Goal: Task Accomplishment & Management: Complete application form

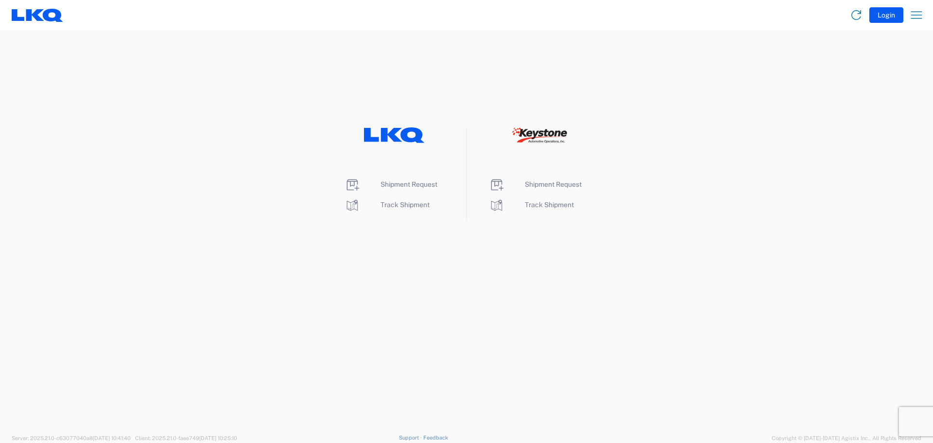
click at [763, 419] on agx-landing-component "Shipment Request Track Shipment Shipment Request Track Shipment" at bounding box center [466, 231] width 933 height 402
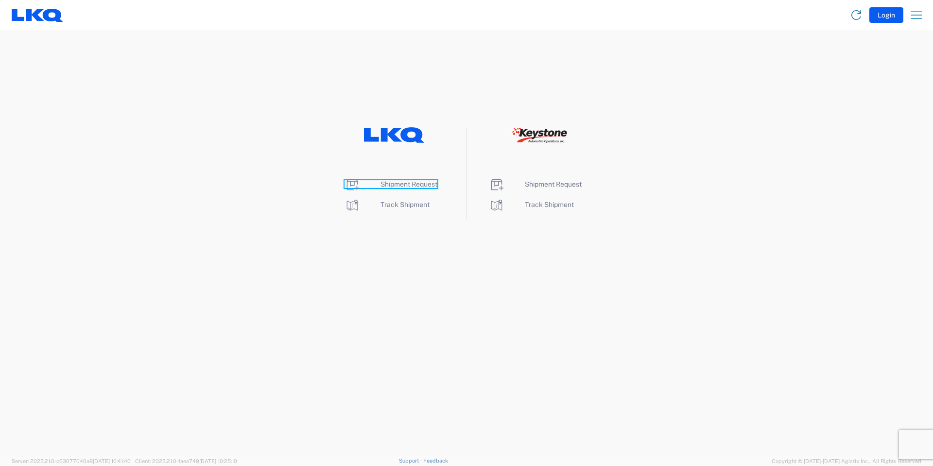
click at [430, 183] on span "Shipment Request" at bounding box center [409, 184] width 57 height 8
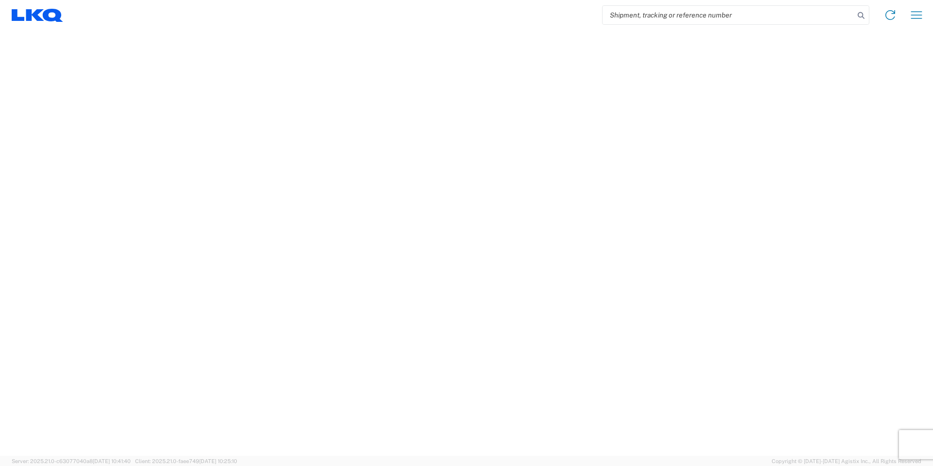
select select "FULL"
select select "LBS"
select select "IN"
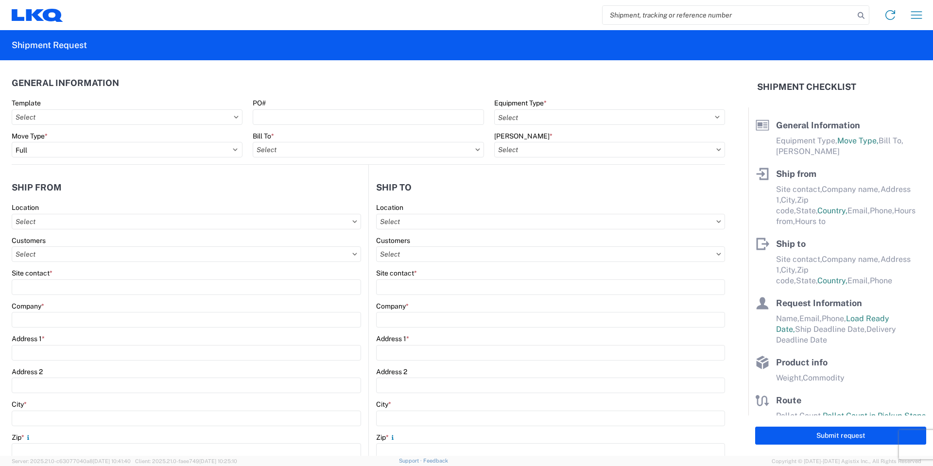
click at [613, 19] on input "search" at bounding box center [729, 15] width 252 height 18
type input "64559723"
